Goal: Information Seeking & Learning: Learn about a topic

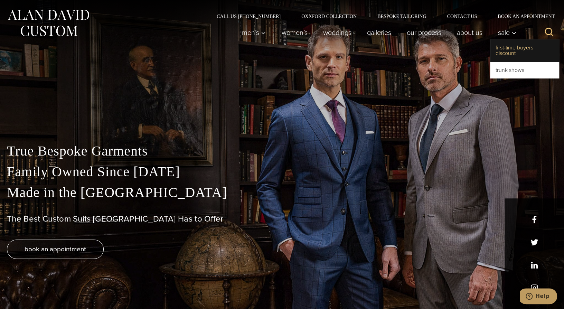
click at [507, 46] on link "First-Time Buyers Discount" at bounding box center [524, 50] width 69 height 22
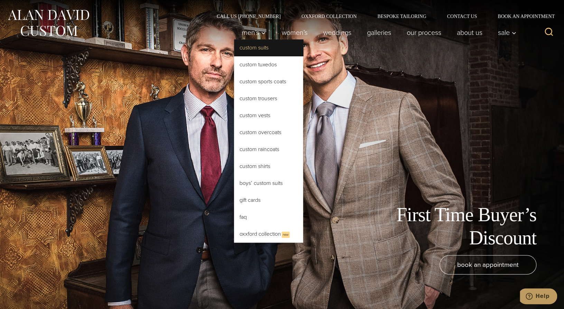
click at [256, 46] on link "Custom Suits" at bounding box center [268, 47] width 69 height 17
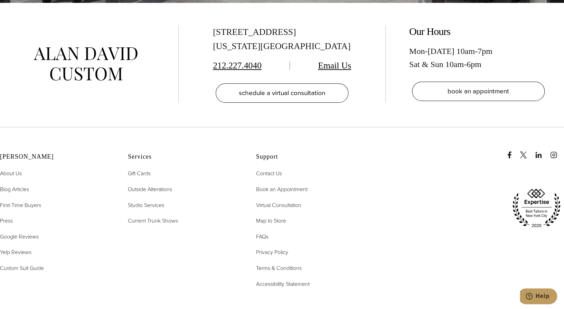
scroll to position [4353, 0]
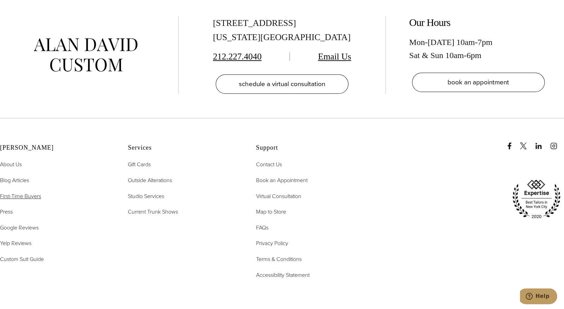
click at [38, 192] on span "First-Time Buyers" at bounding box center [20, 196] width 41 height 8
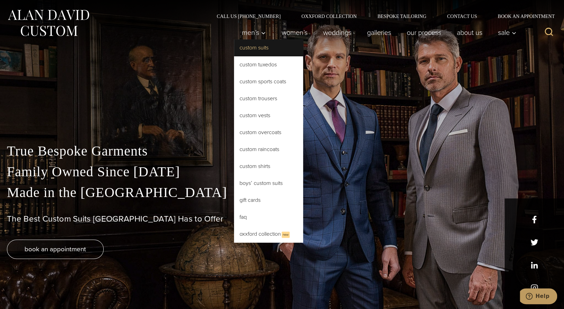
click at [252, 47] on link "Custom Suits" at bounding box center [268, 47] width 69 height 17
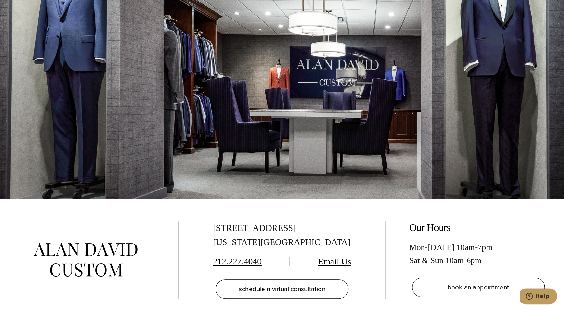
scroll to position [4215, 0]
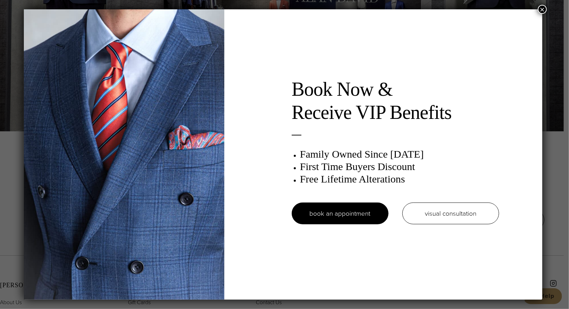
click at [543, 8] on button "×" at bounding box center [542, 9] width 9 height 9
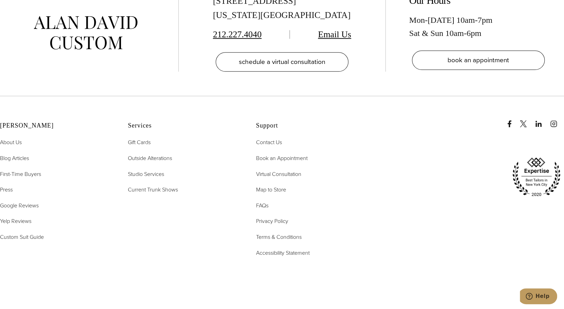
scroll to position [4388, 0]
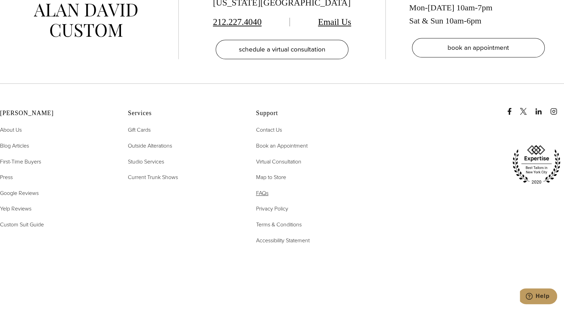
click at [262, 189] on link "FAQs" at bounding box center [262, 193] width 12 height 9
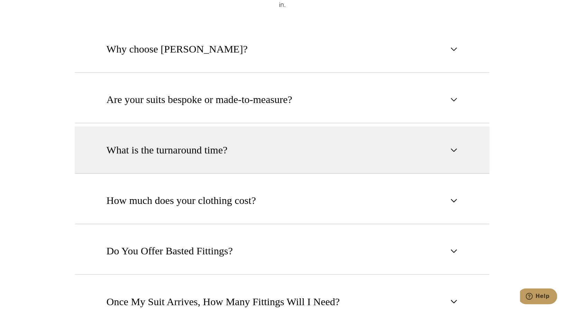
scroll to position [449, 0]
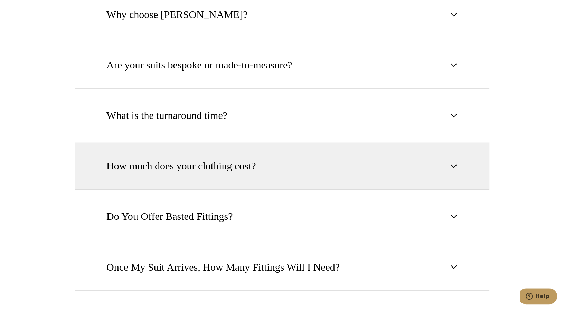
click at [308, 154] on button "How much does your clothing cost?" at bounding box center [282, 165] width 415 height 47
